Goal: Check status: Check status

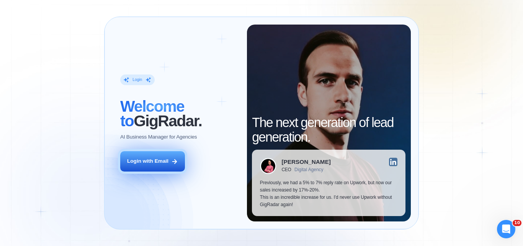
click at [172, 163] on icon at bounding box center [174, 161] width 7 height 7
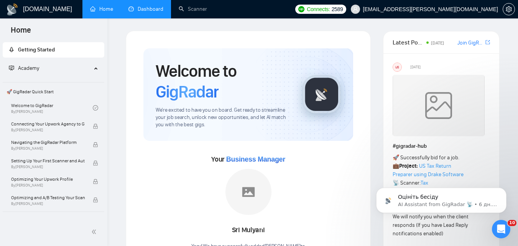
click at [140, 12] on link "Dashboard" at bounding box center [145, 9] width 35 height 7
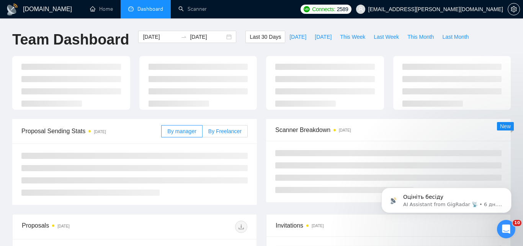
type input "2025-08-09"
type input "2025-09-08"
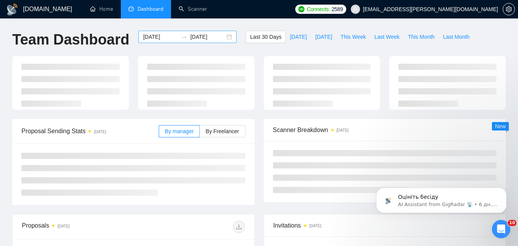
click at [158, 39] on input "2025-08-09" at bounding box center [160, 37] width 35 height 8
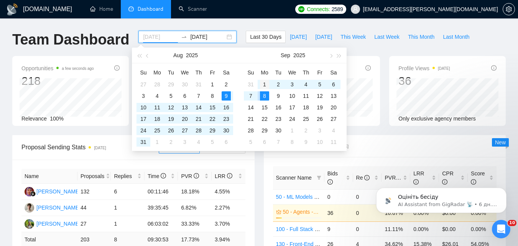
type input "2025-09-01"
click at [265, 87] on div "1" at bounding box center [264, 84] width 9 height 9
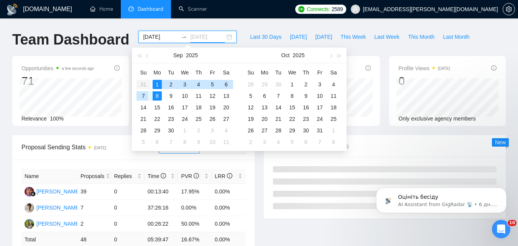
type input "2025-09-07"
click at [143, 95] on div "7" at bounding box center [143, 95] width 9 height 9
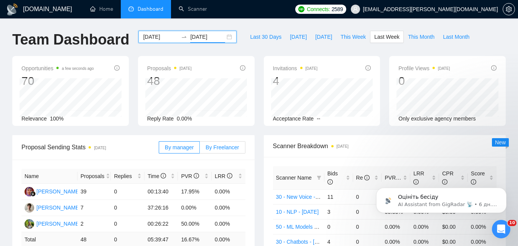
click at [211, 147] on span "By Freelancer" at bounding box center [221, 147] width 33 height 6
click at [200, 149] on input "By Freelancer" at bounding box center [200, 149] width 0 height 0
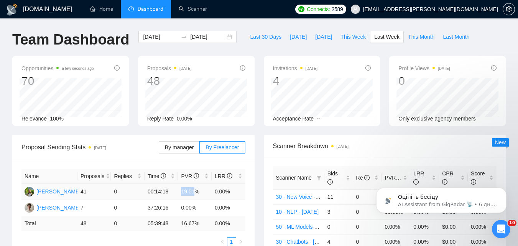
drag, startPoint x: 182, startPoint y: 193, endPoint x: 194, endPoint y: 190, distance: 12.3
click at [194, 190] on td "19.51%" at bounding box center [195, 191] width 34 height 16
copy td "19.51"
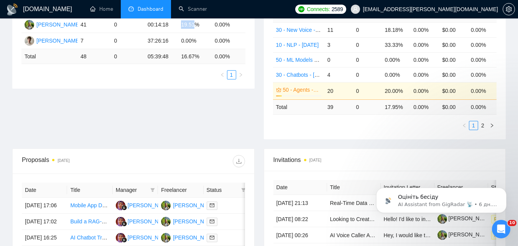
scroll to position [153, 0]
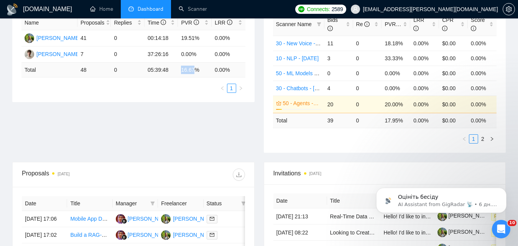
drag, startPoint x: 182, startPoint y: 69, endPoint x: 194, endPoint y: 71, distance: 12.0
click at [194, 71] on td "16.67 %" at bounding box center [195, 69] width 34 height 15
copy td "16.67"
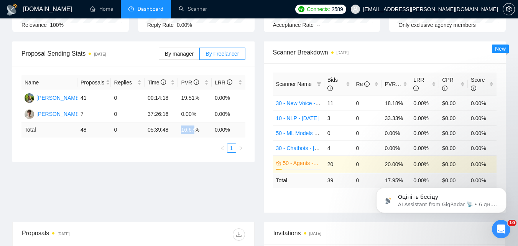
scroll to position [77, 0]
